Goal: Task Accomplishment & Management: Manage account settings

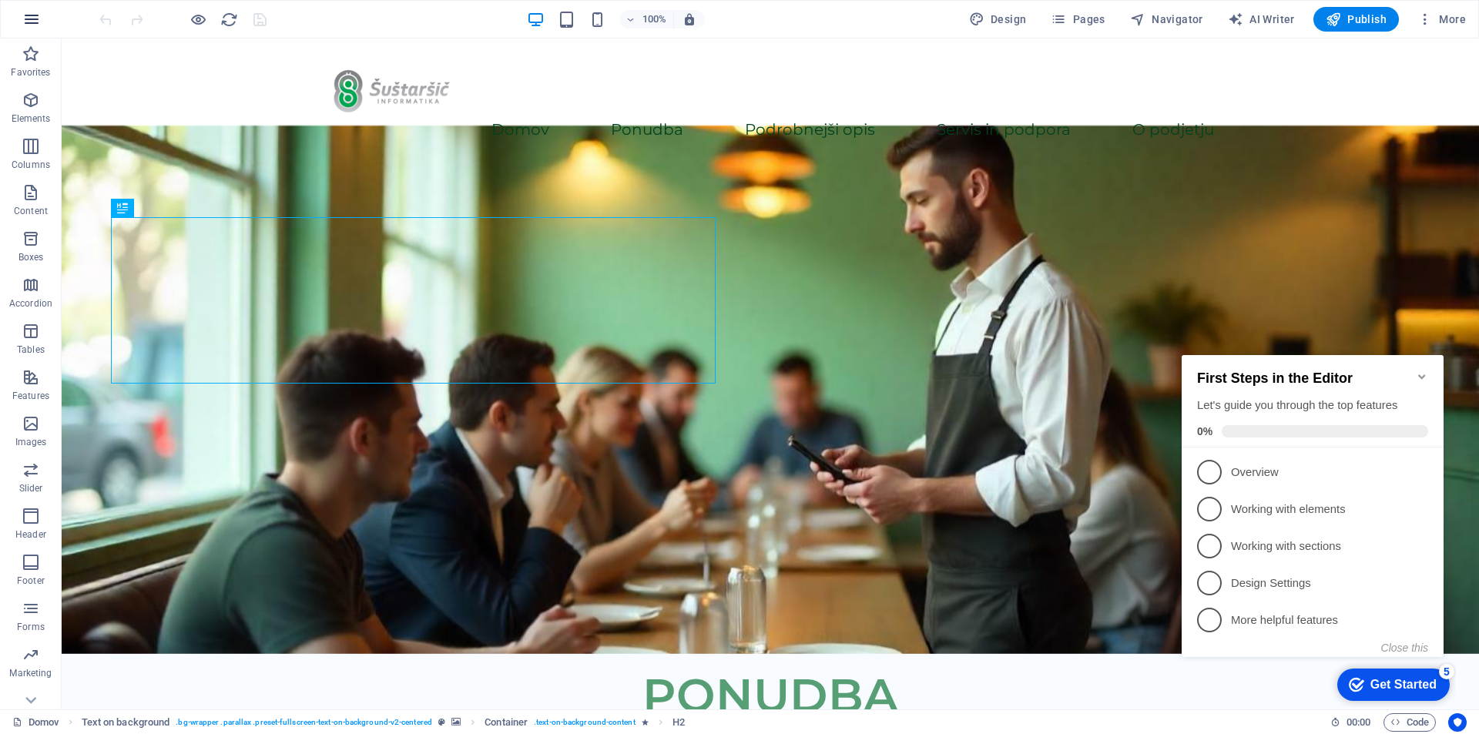
click at [21, 25] on button "button" at bounding box center [31, 19] width 37 height 37
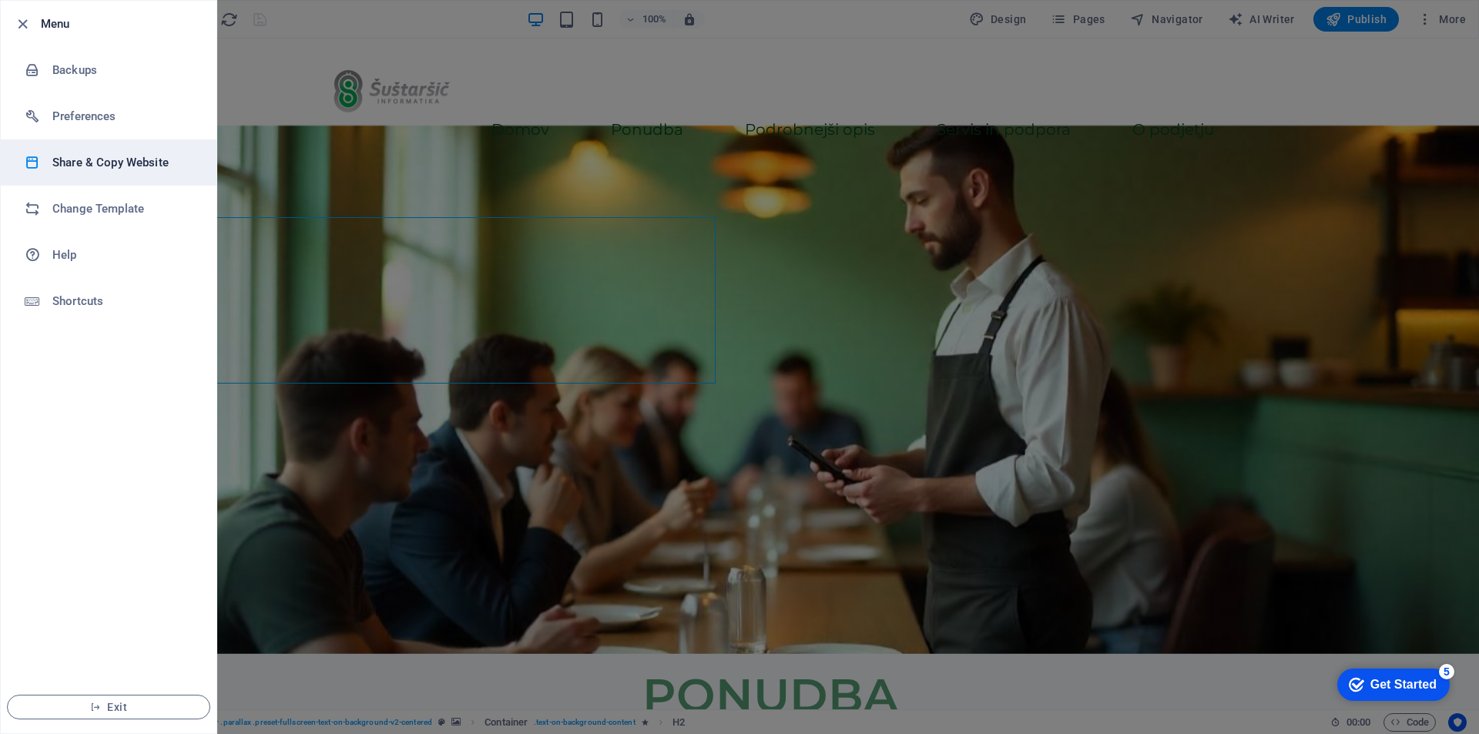
click at [92, 156] on h6 "Share & Copy Website" at bounding box center [123, 162] width 142 height 18
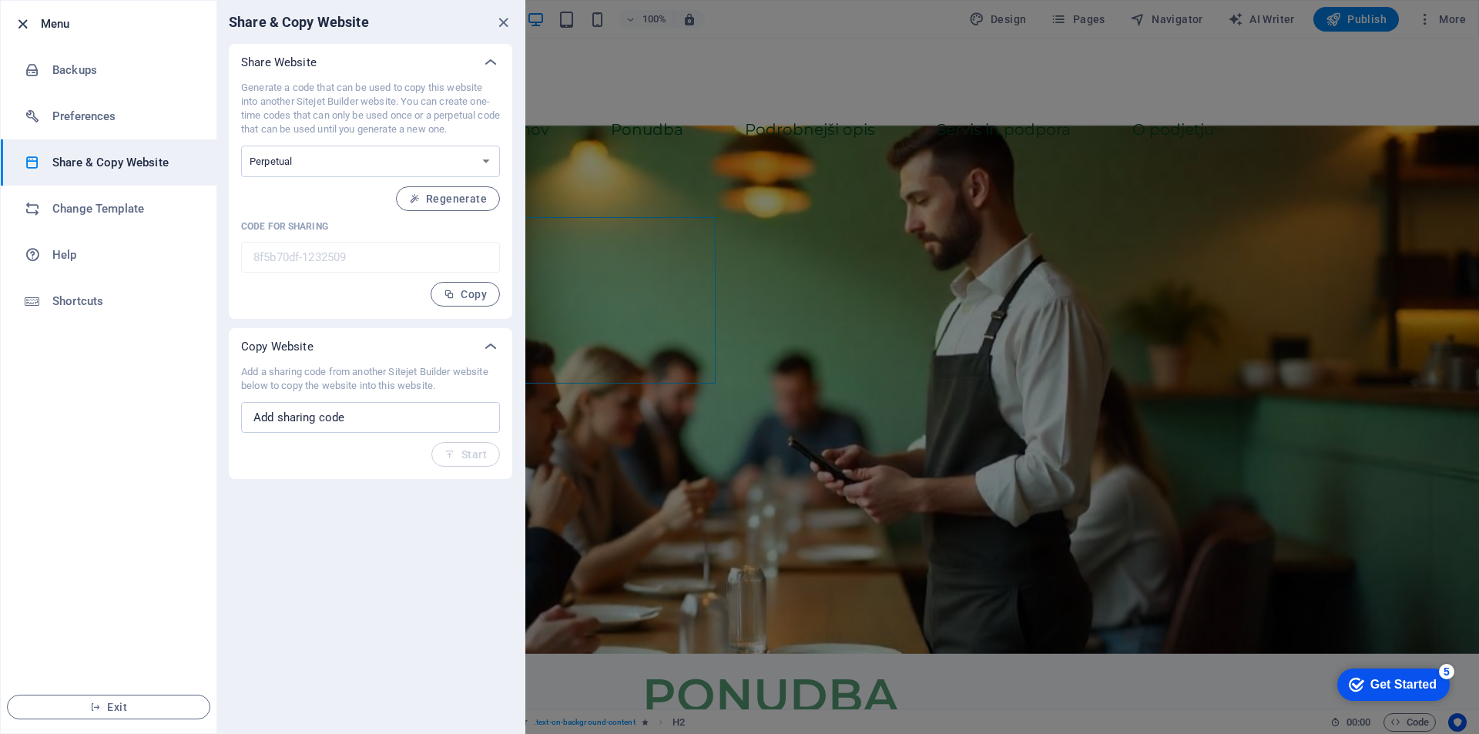
click at [22, 18] on icon "button" at bounding box center [23, 24] width 18 height 18
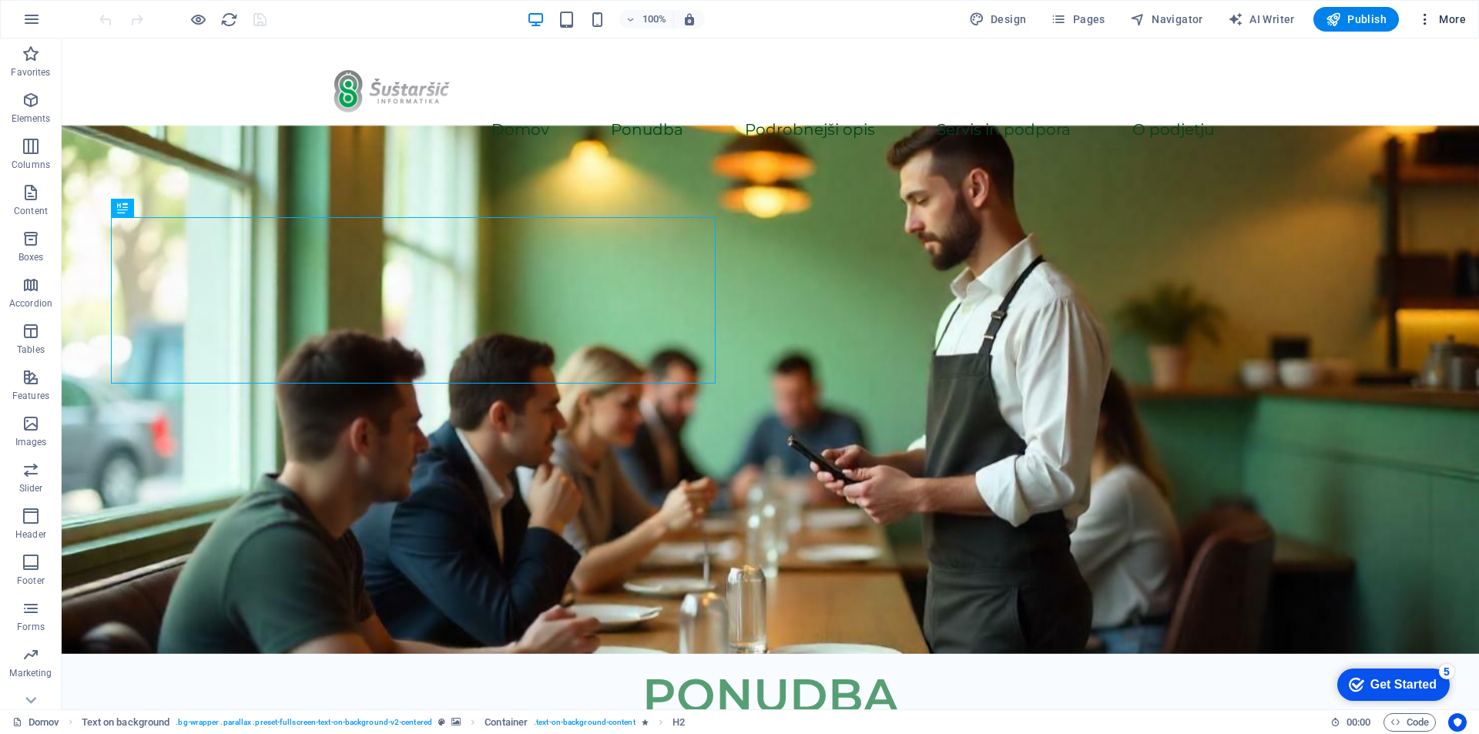
click at [1432, 23] on icon "button" at bounding box center [1424, 19] width 15 height 15
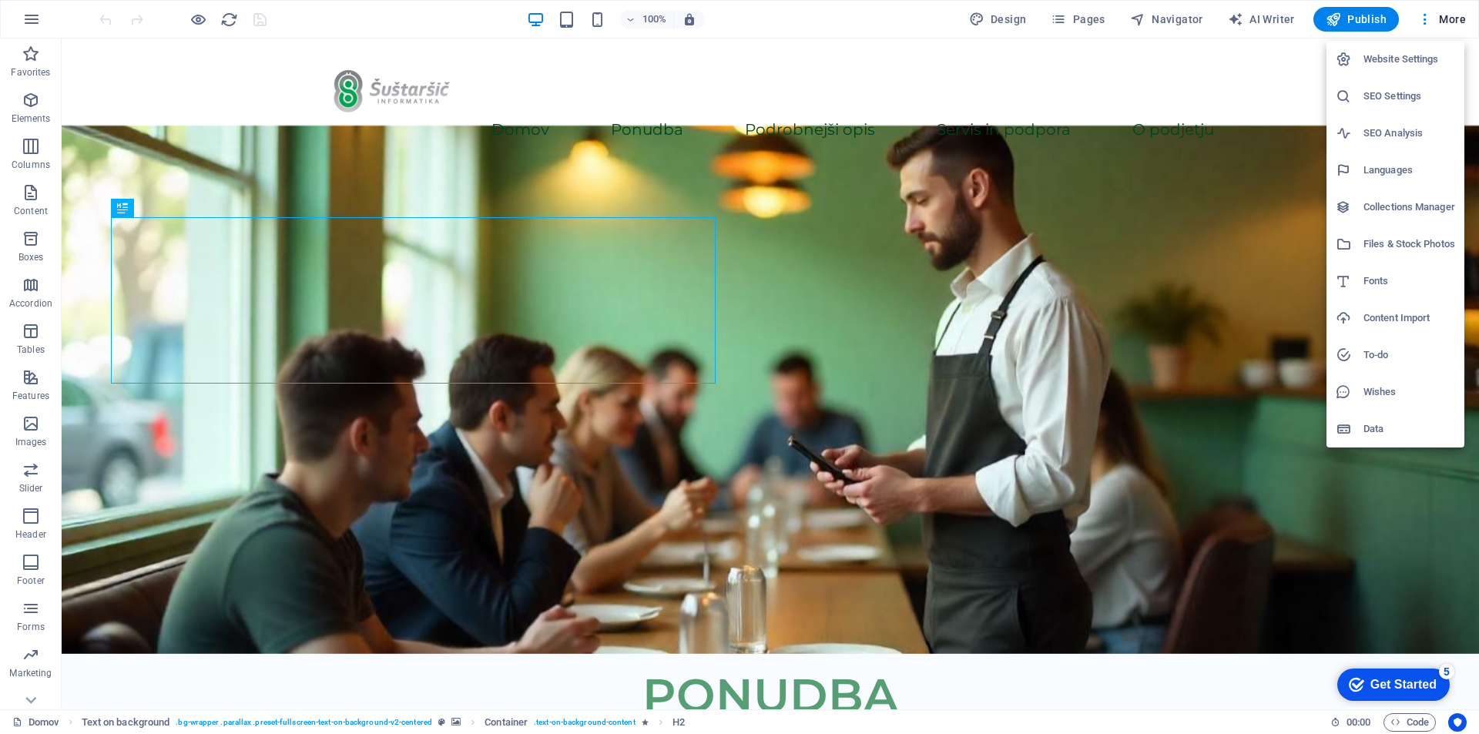
click at [1402, 242] on h6 "Files & Stock Photos" at bounding box center [1409, 244] width 92 height 18
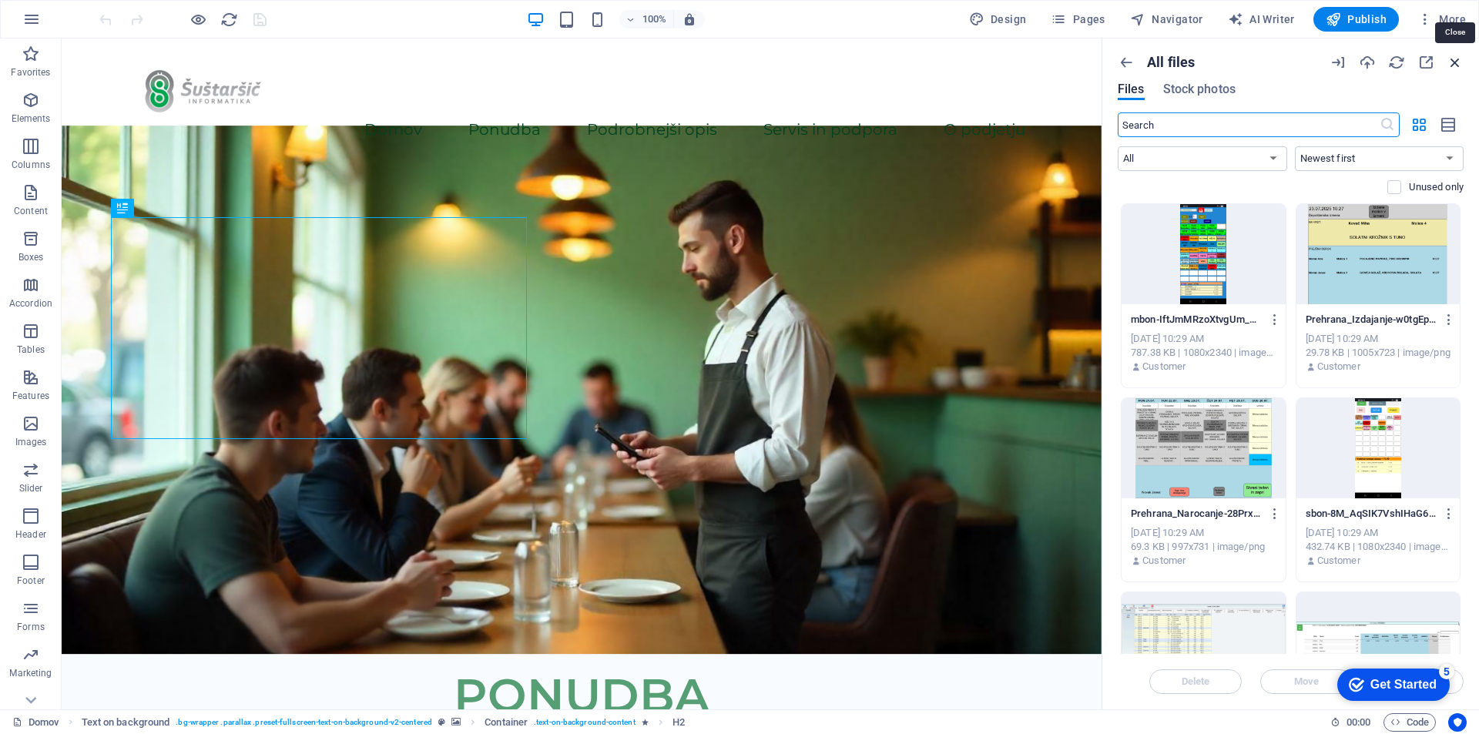
click at [1455, 62] on icon "button" at bounding box center [1454, 62] width 17 height 17
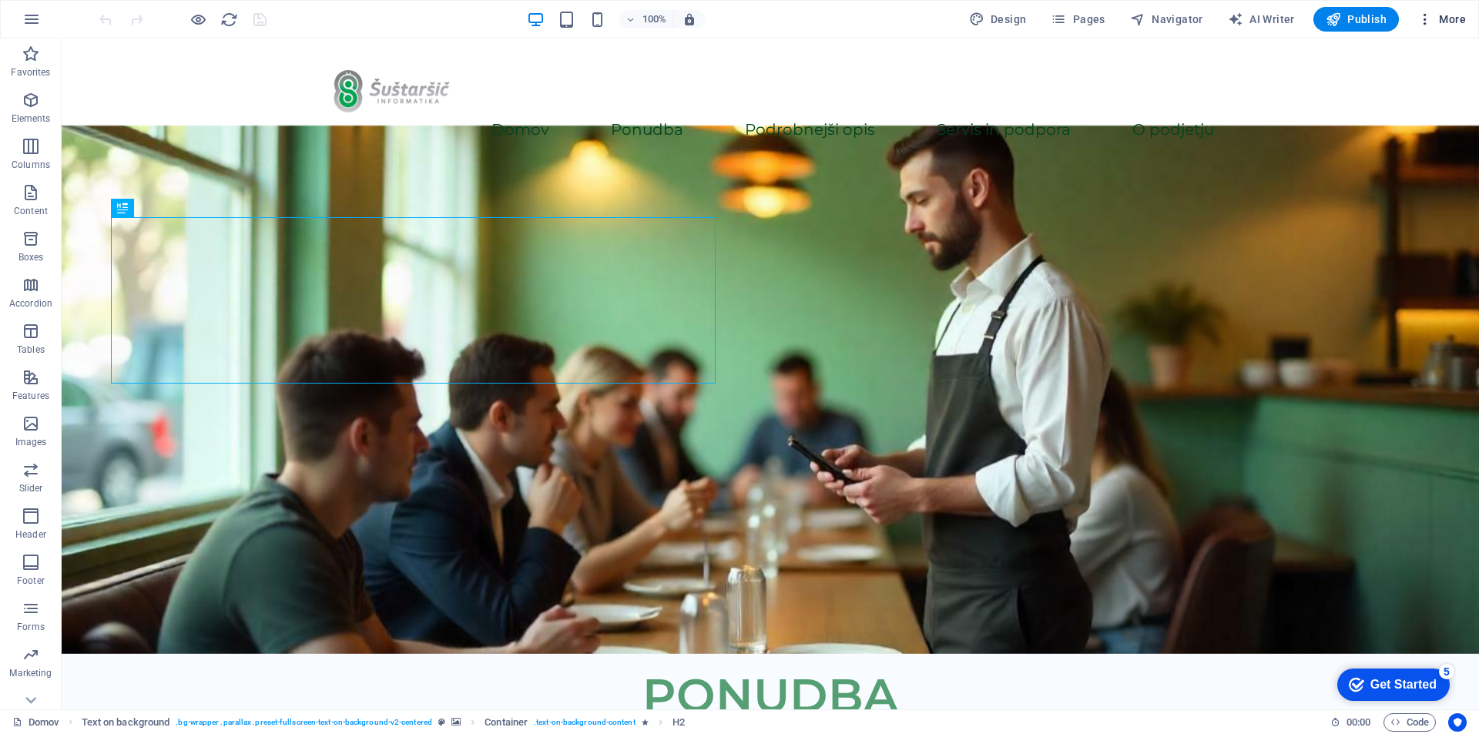
click at [1455, 19] on span "More" at bounding box center [1441, 19] width 49 height 15
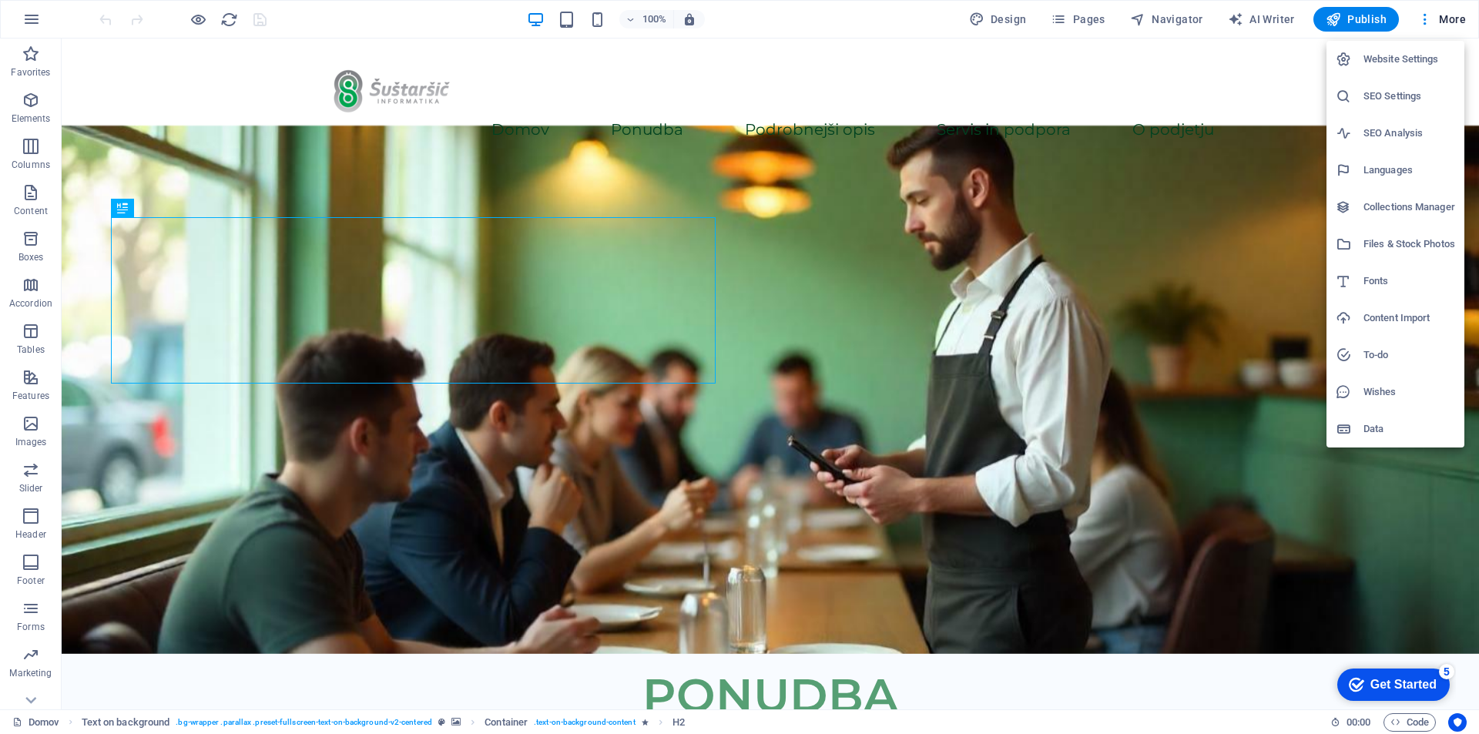
click at [1414, 162] on h6 "Languages" at bounding box center [1409, 170] width 92 height 18
select select "144"
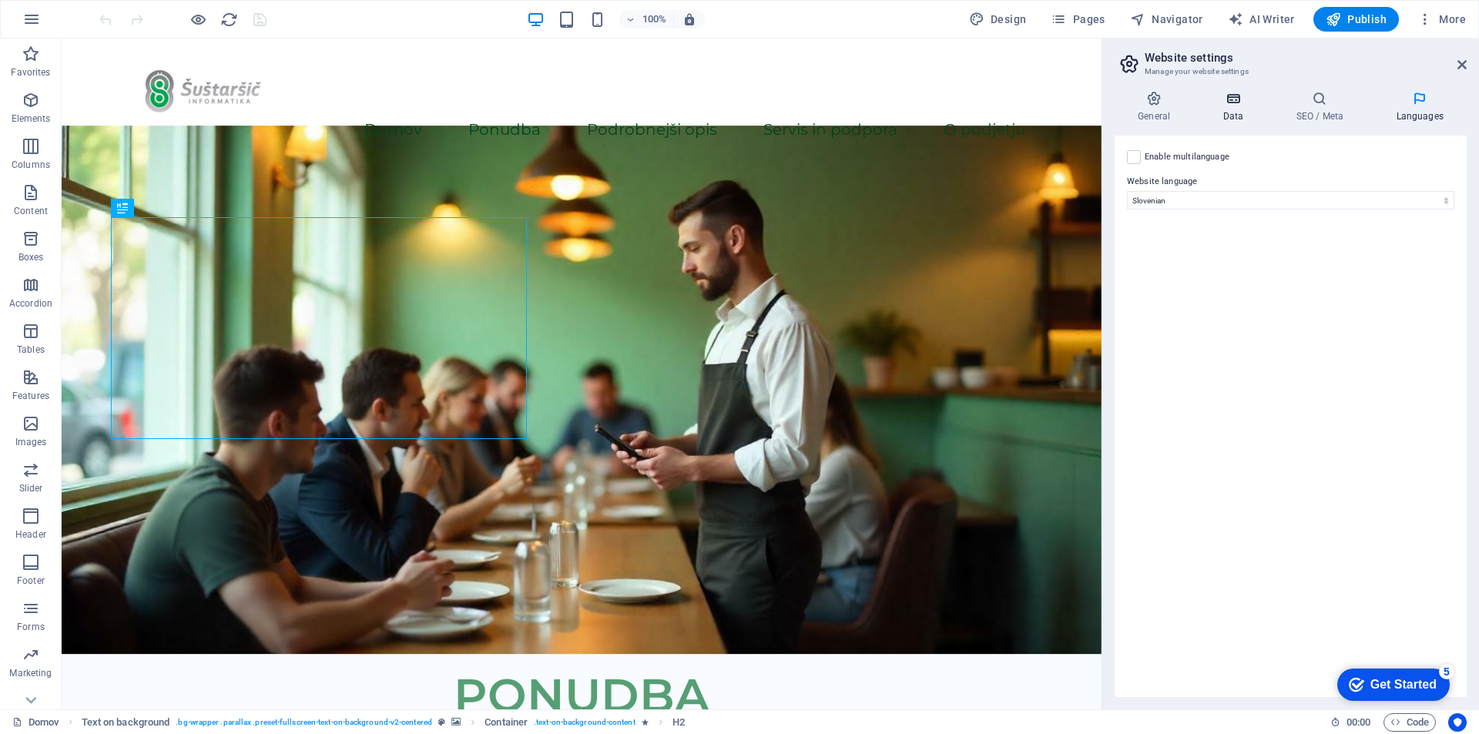
click at [1238, 102] on icon at bounding box center [1232, 98] width 67 height 15
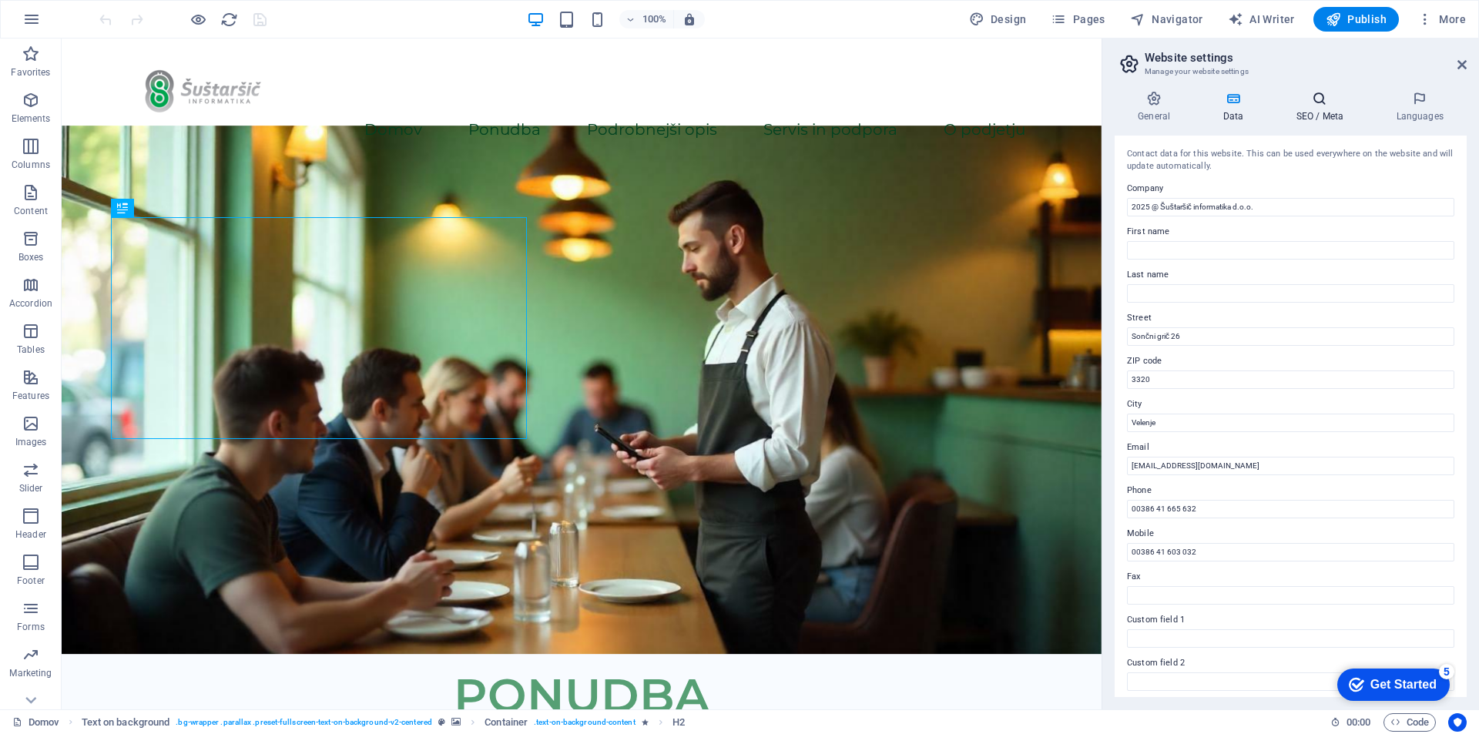
click at [1317, 100] on icon at bounding box center [1319, 98] width 94 height 15
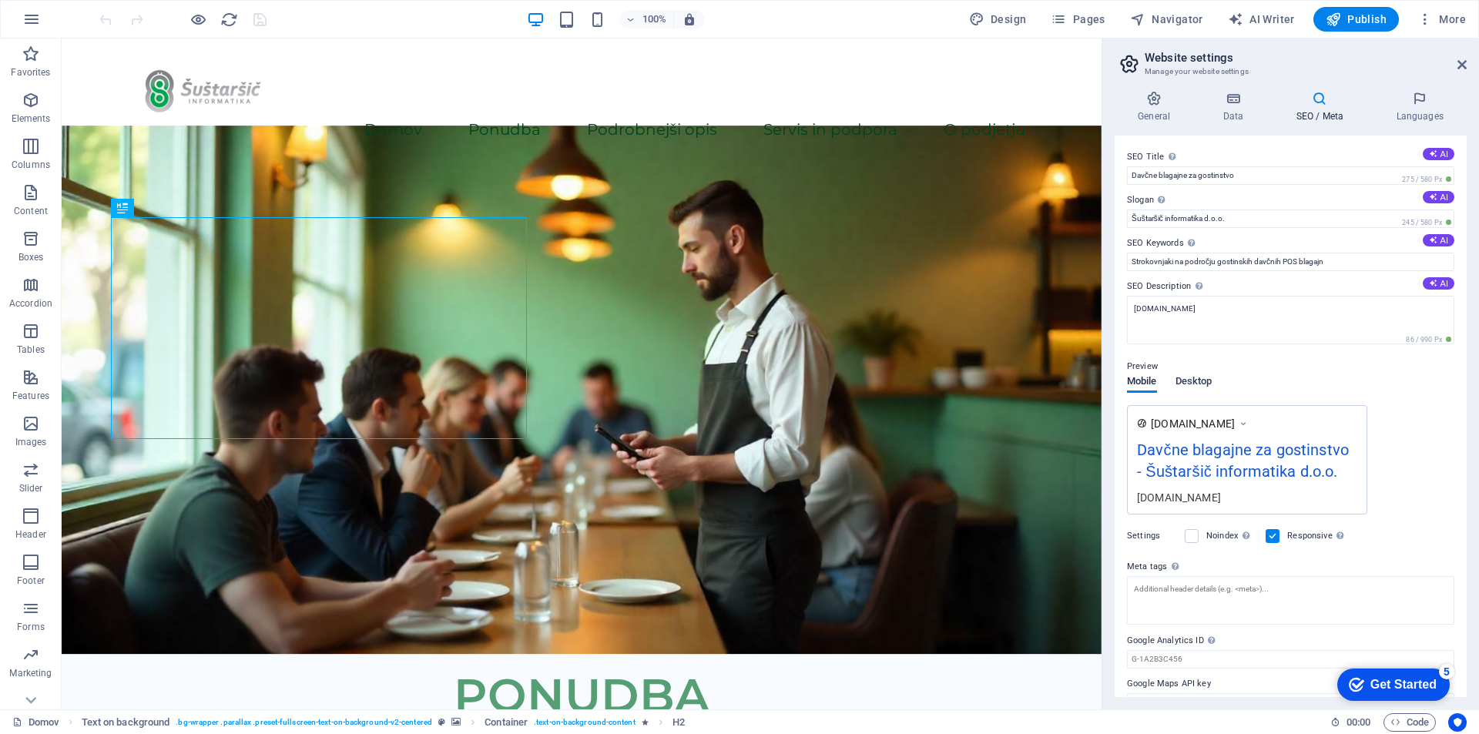
click at [1202, 384] on span "Desktop" at bounding box center [1193, 383] width 37 height 22
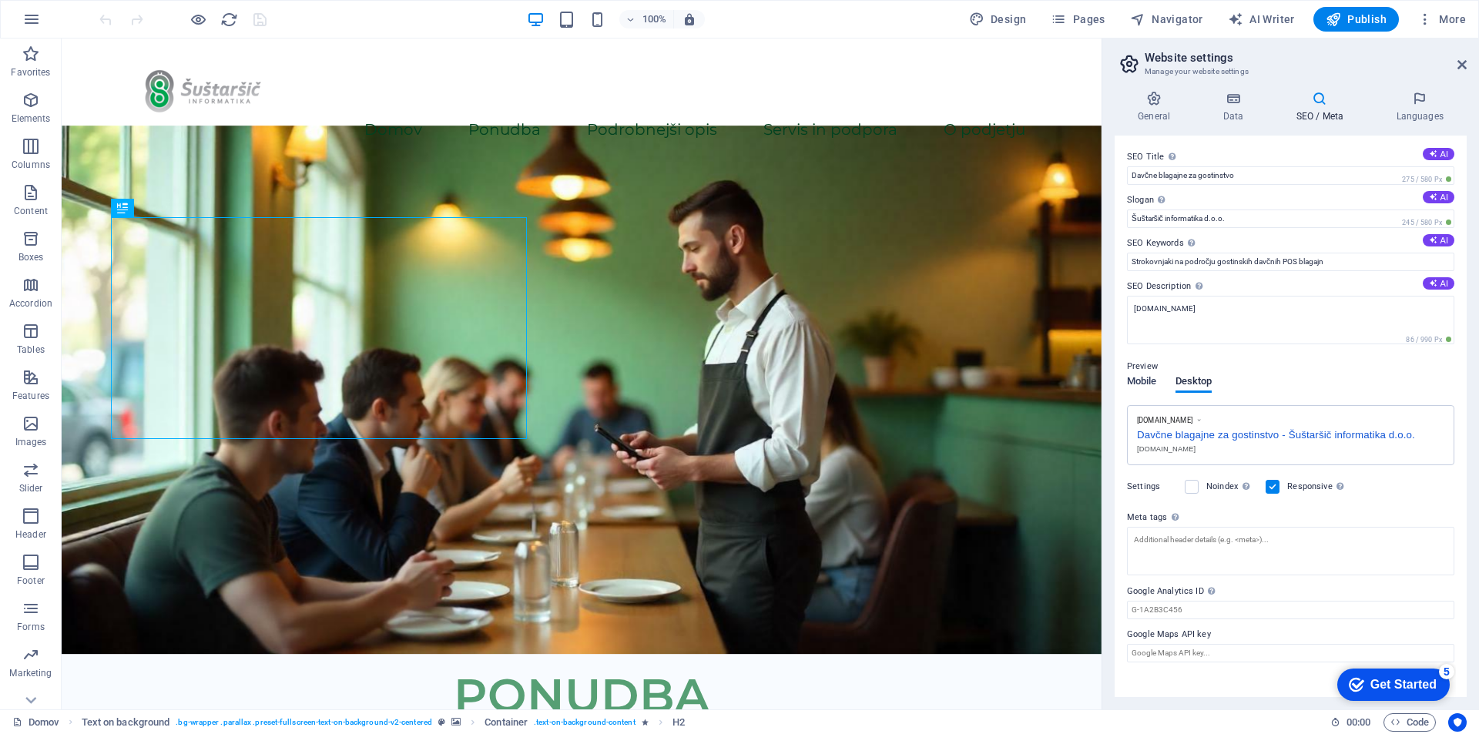
click at [1143, 377] on span "Mobile" at bounding box center [1142, 383] width 30 height 22
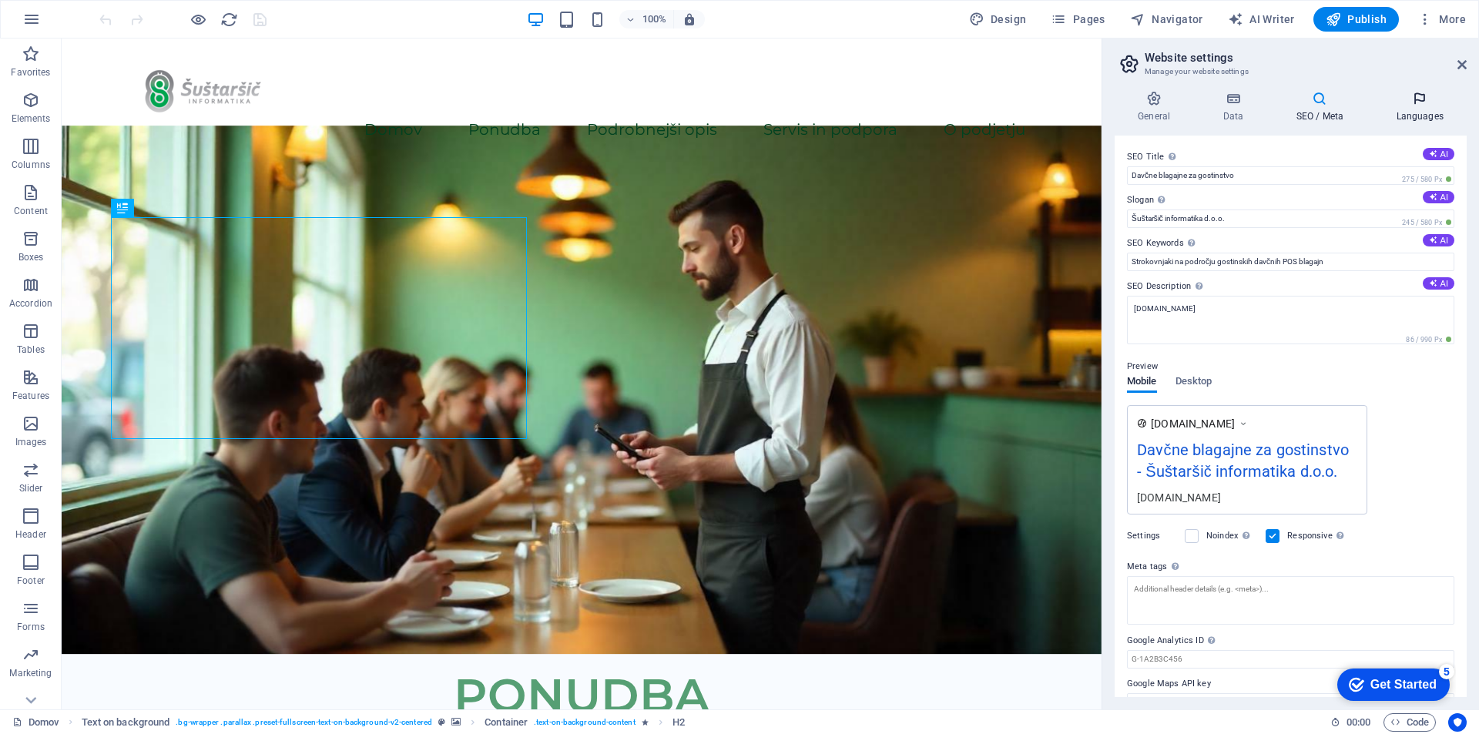
click at [1413, 109] on h4 "Languages" at bounding box center [1419, 107] width 94 height 32
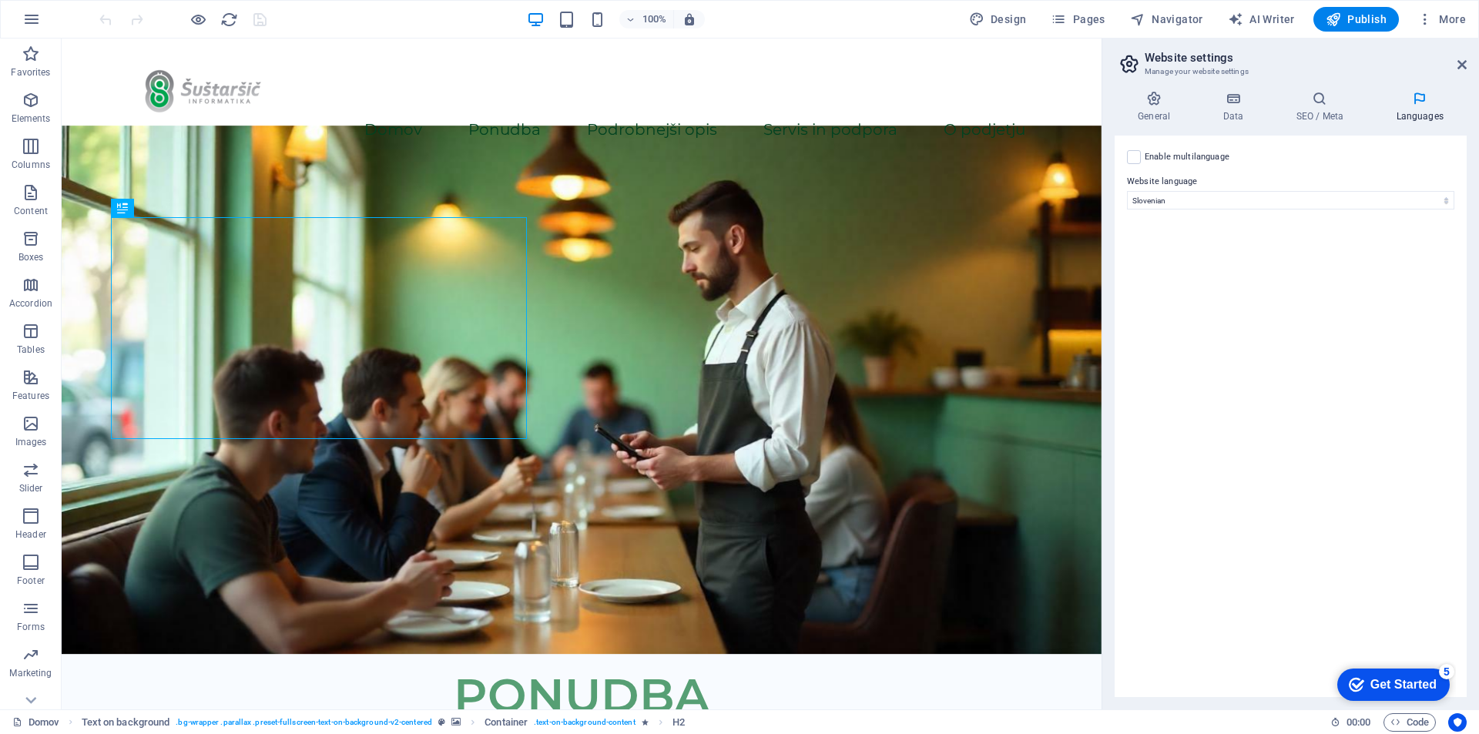
click at [1455, 62] on h2 "Website settings" at bounding box center [1305, 58] width 322 height 14
click at [1462, 64] on icon at bounding box center [1461, 65] width 9 height 12
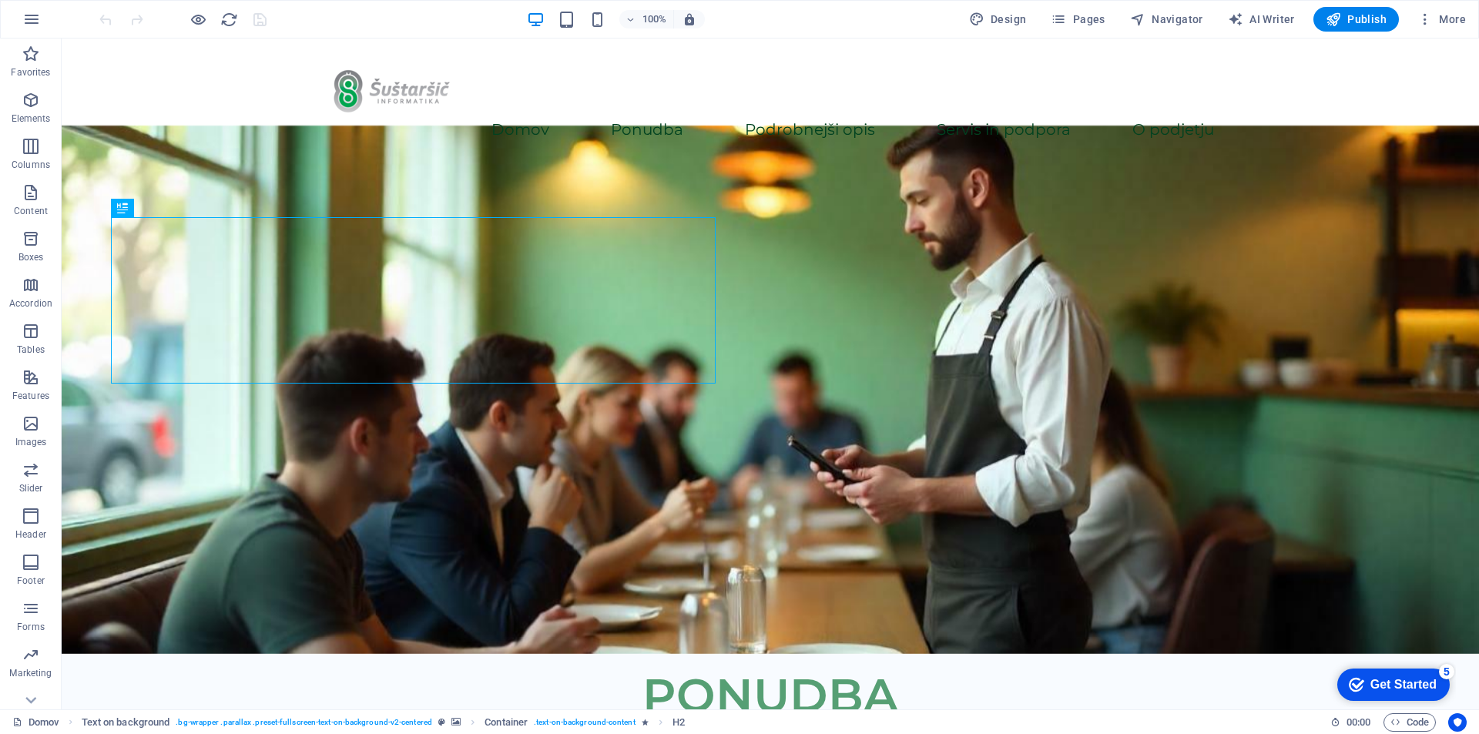
click at [1401, 687] on div "Get Started" at bounding box center [1403, 685] width 66 height 14
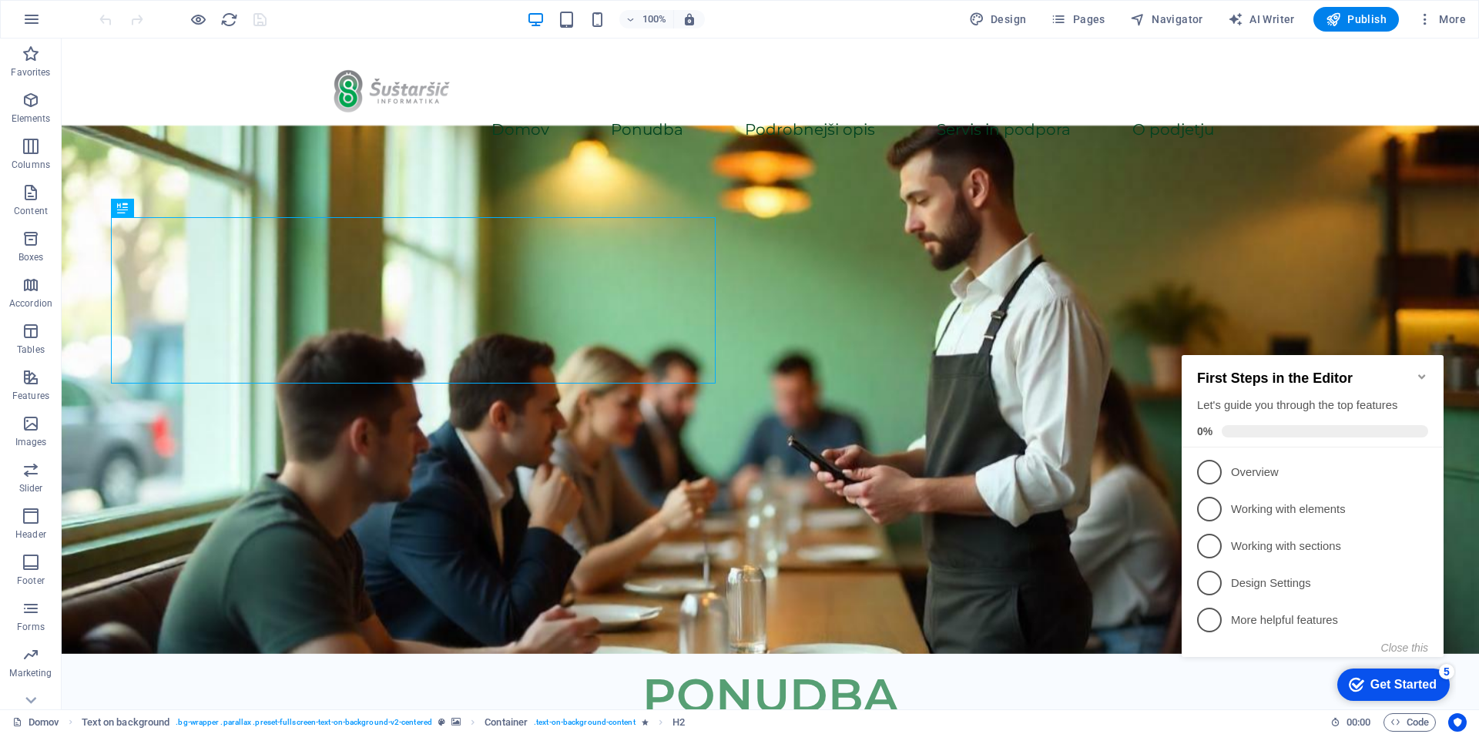
click at [1425, 370] on icon "Minimize checklist" at bounding box center [1421, 376] width 12 height 12
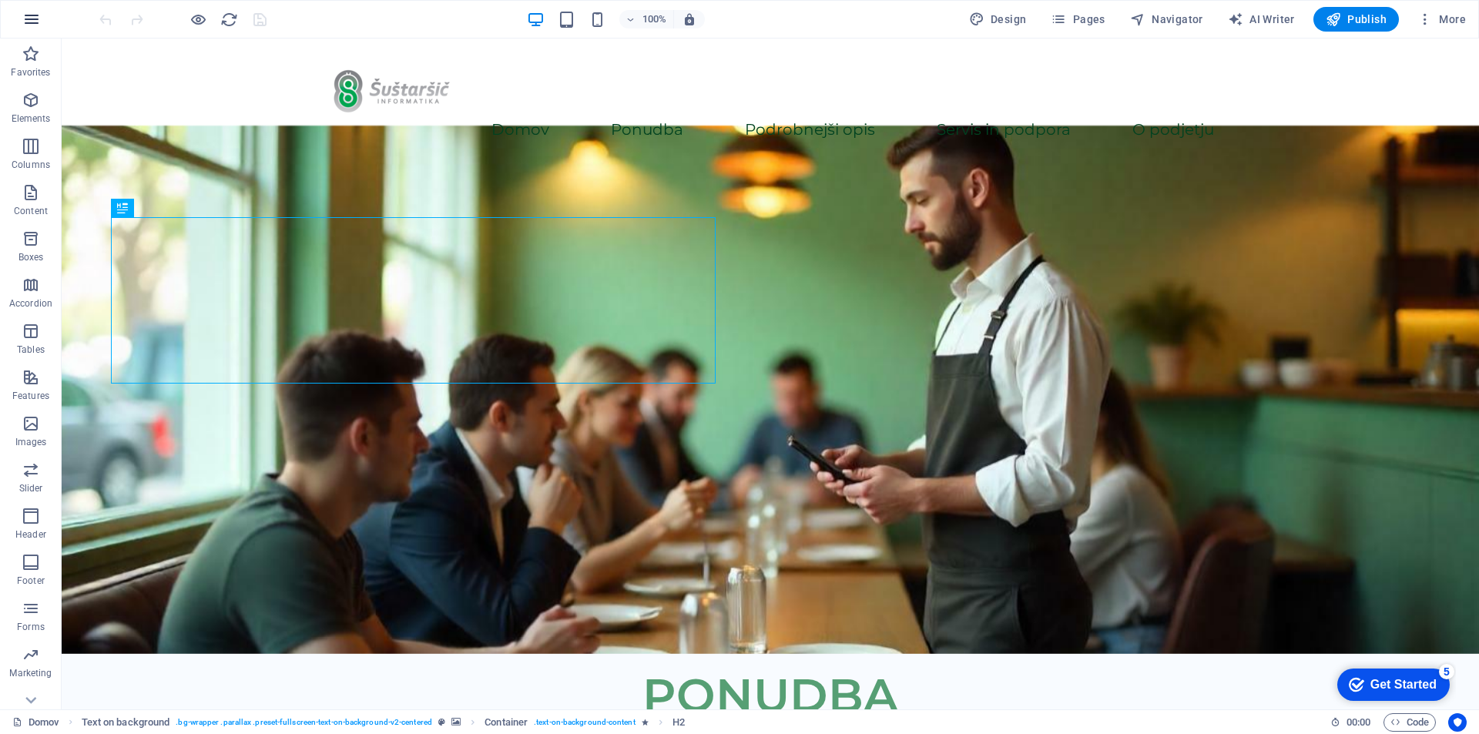
click at [22, 23] on icon "button" at bounding box center [31, 19] width 18 height 18
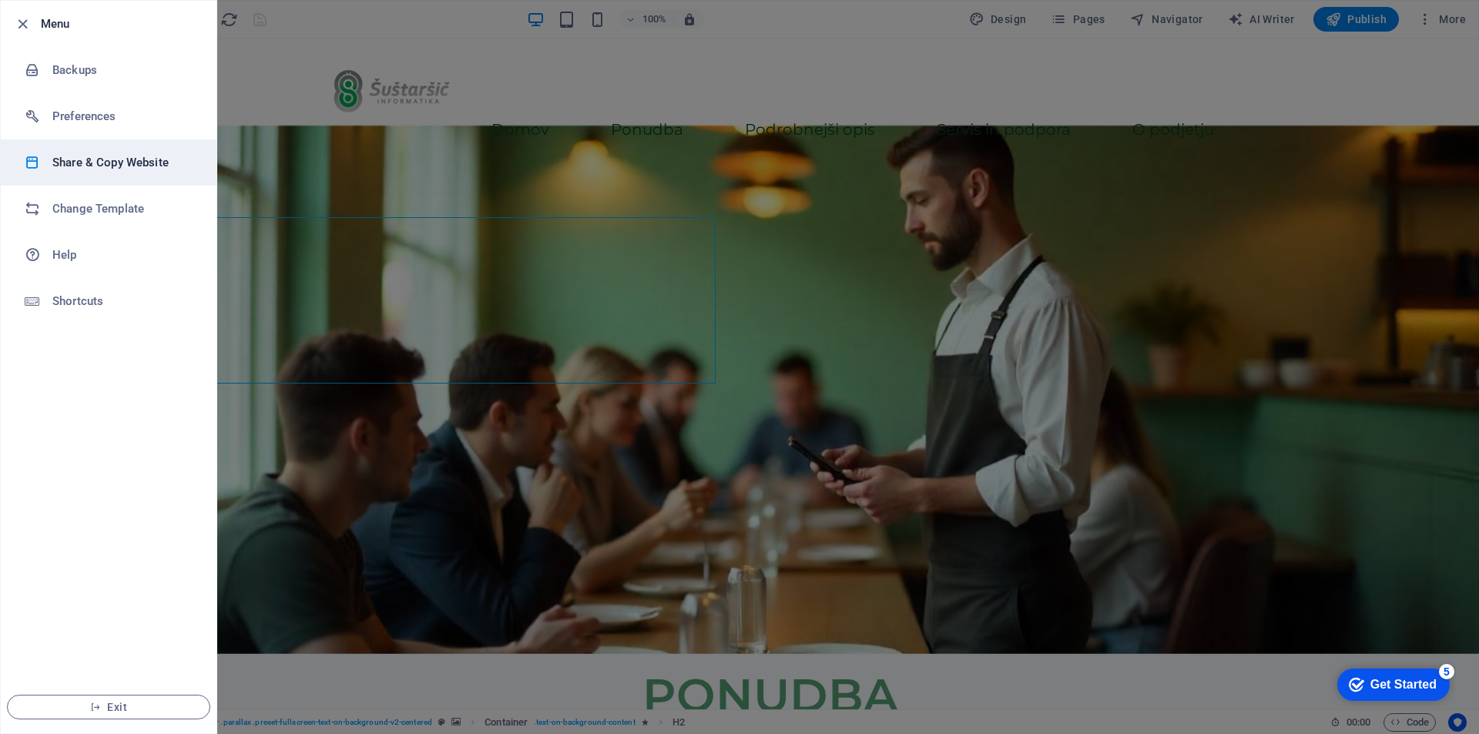
click at [64, 169] on h6 "Share & Copy Website" at bounding box center [123, 162] width 142 height 18
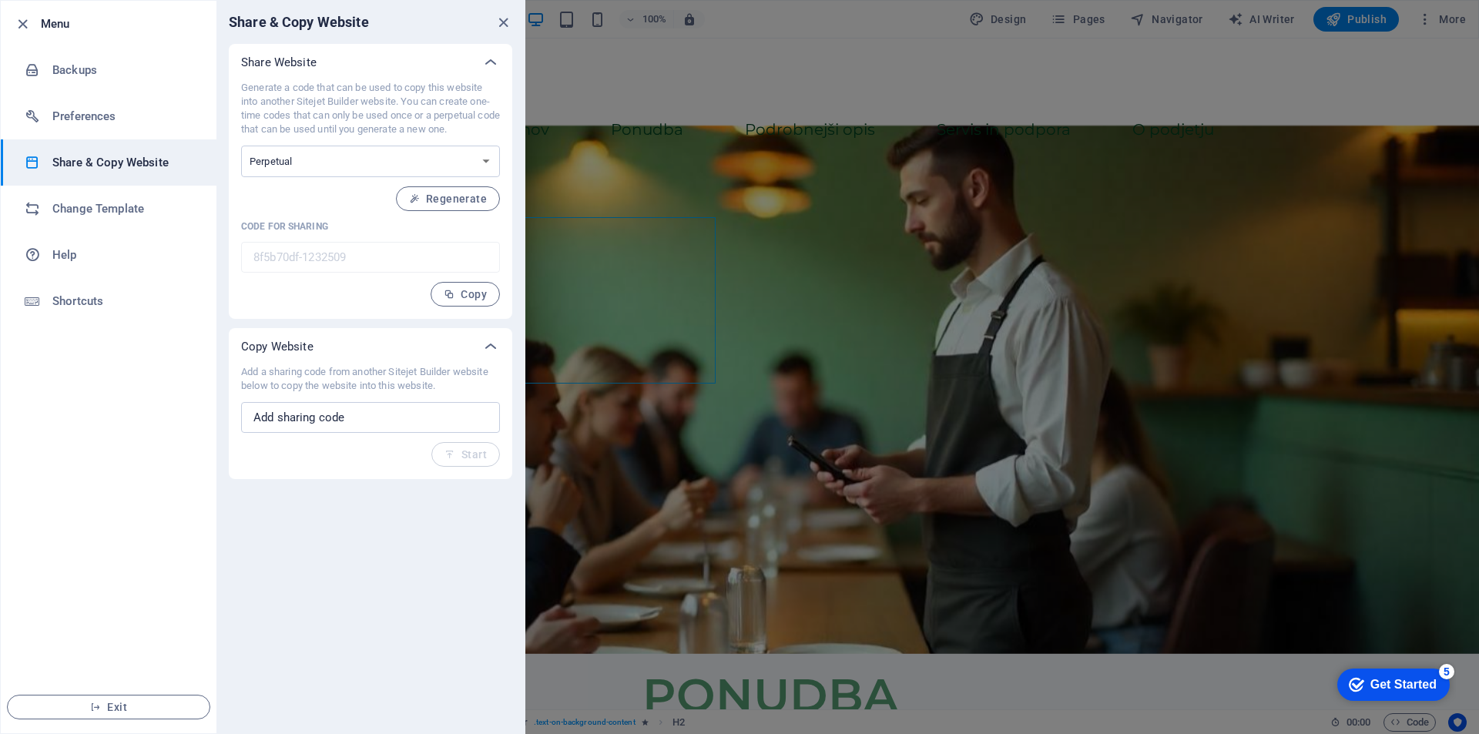
drag, startPoint x: 230, startPoint y: 20, endPoint x: 380, endPoint y: 19, distance: 149.4
click at [380, 19] on div "Share & Copy Website" at bounding box center [370, 22] width 308 height 43
